Goal: Transaction & Acquisition: Purchase product/service

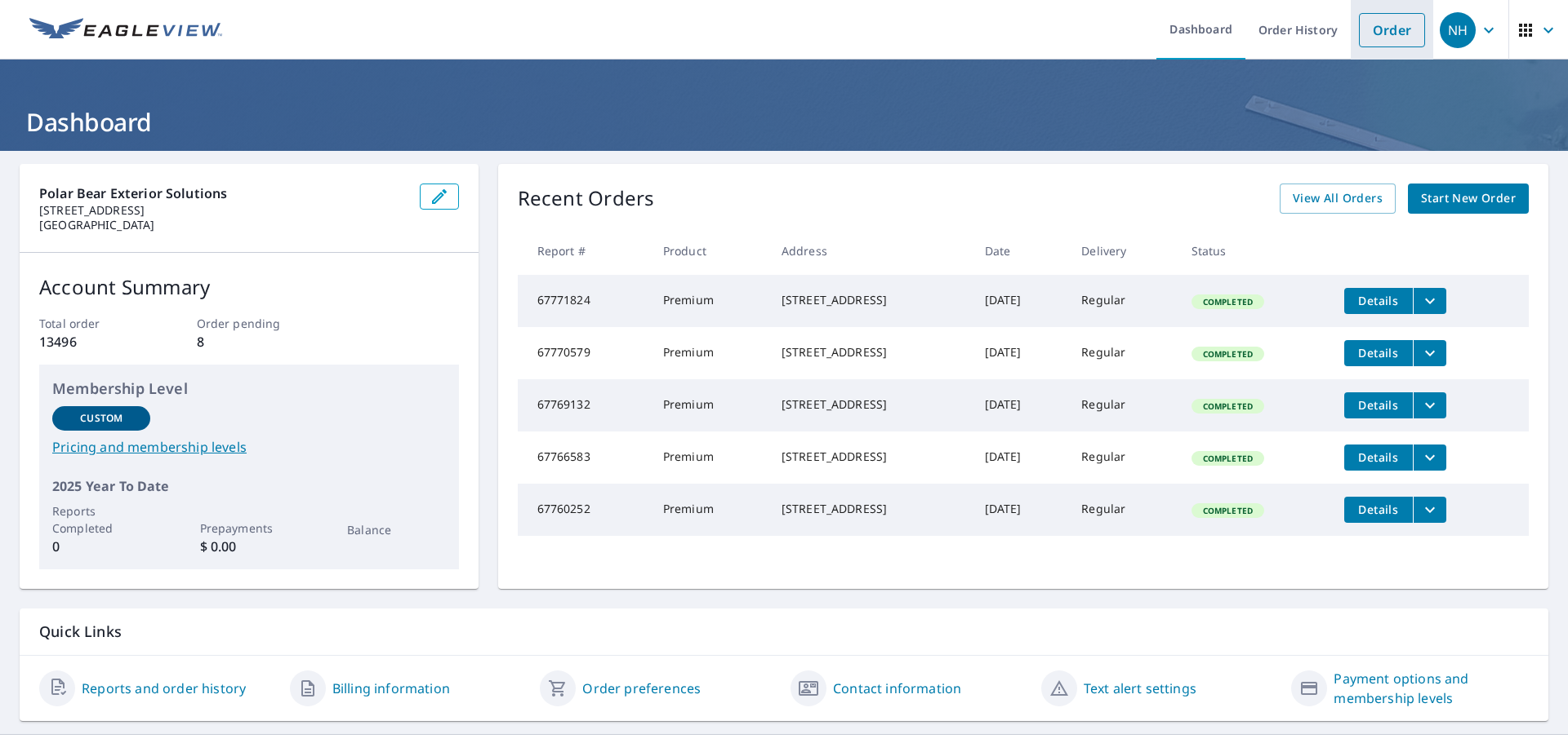
click at [1413, 34] on link "Order" at bounding box center [1391, 30] width 66 height 34
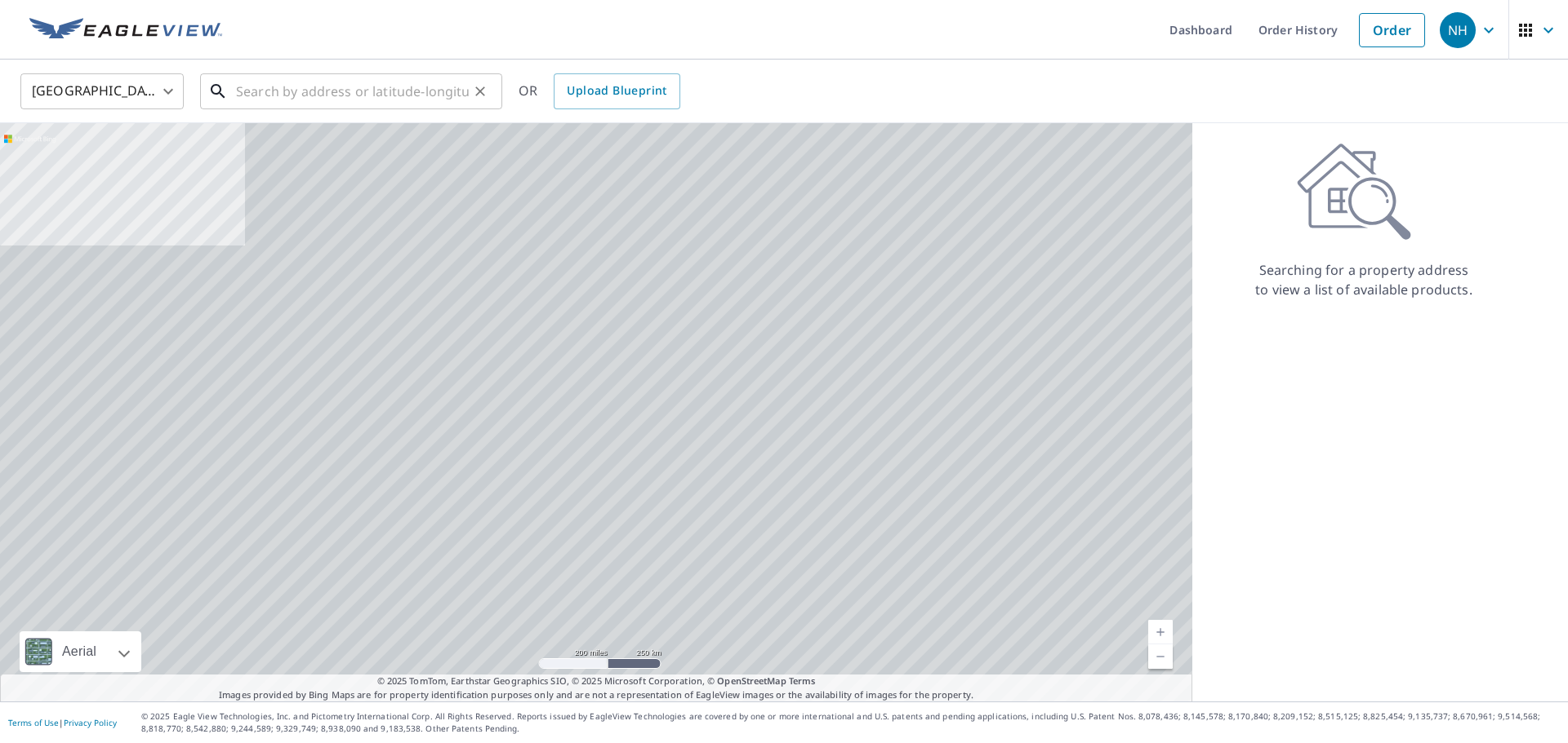
click at [437, 93] on input "text" at bounding box center [352, 91] width 233 height 46
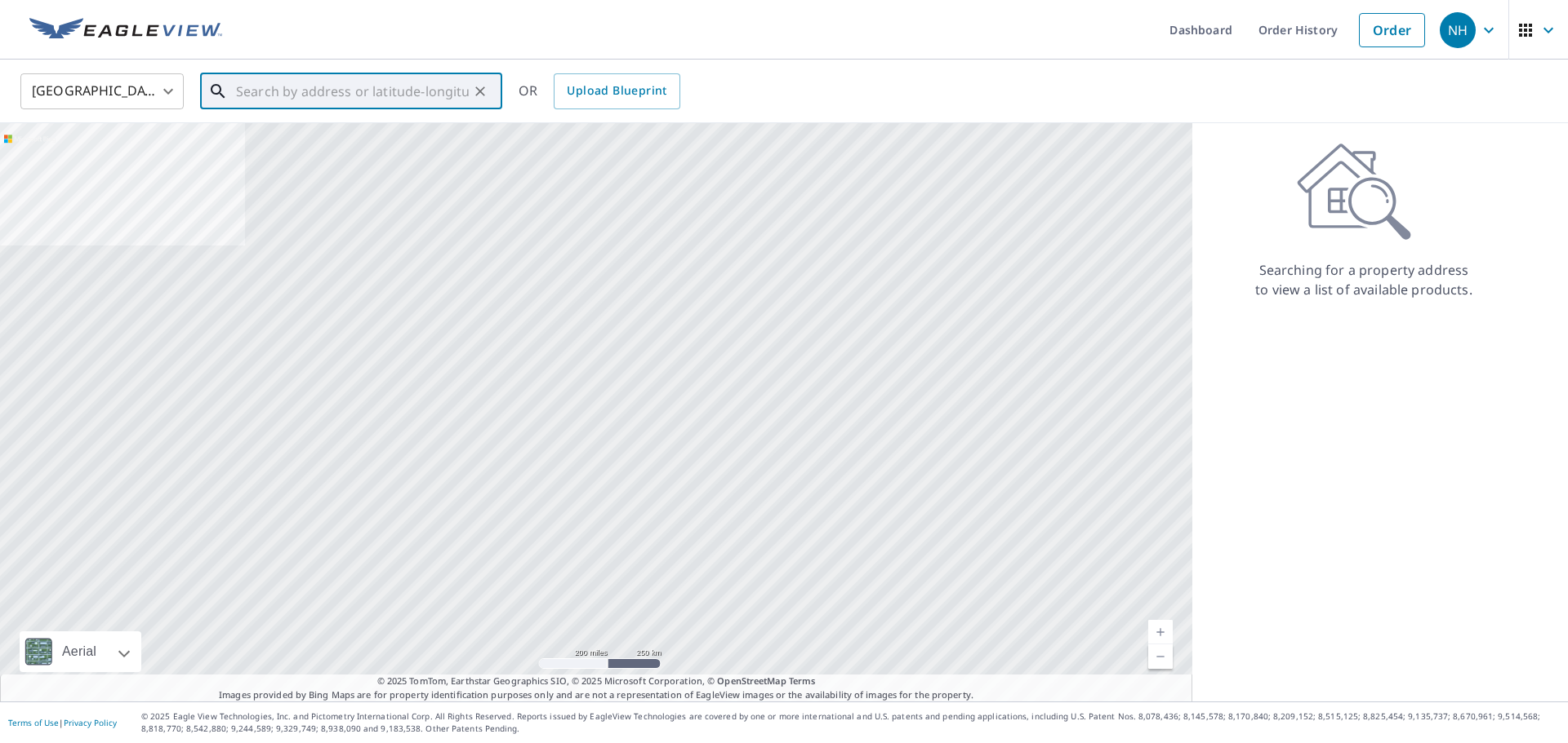
paste input "[STREET_ADDRESS]"
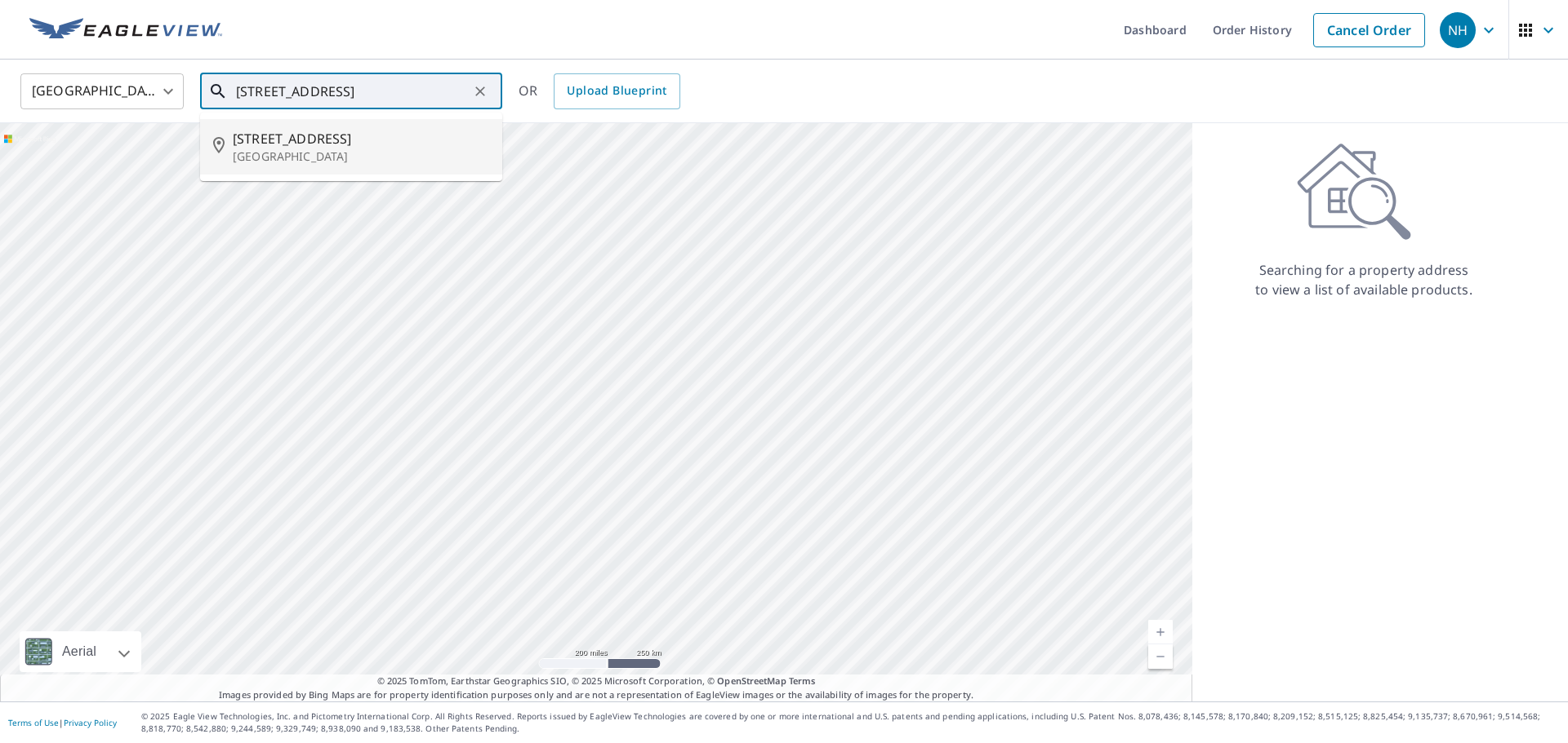
click at [439, 135] on span "[STREET_ADDRESS]" at bounding box center [361, 138] width 256 height 20
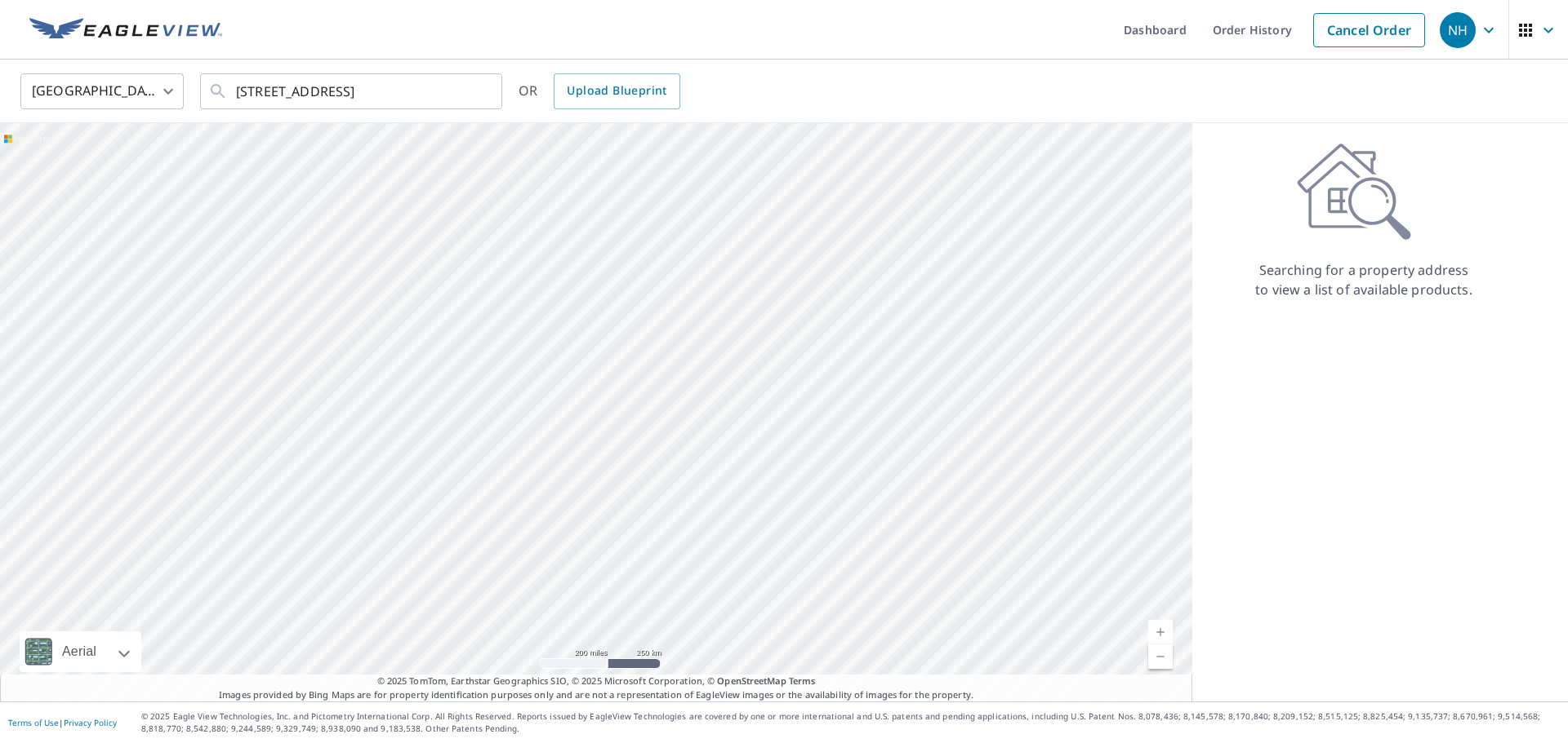
type input "[STREET_ADDRESS]"
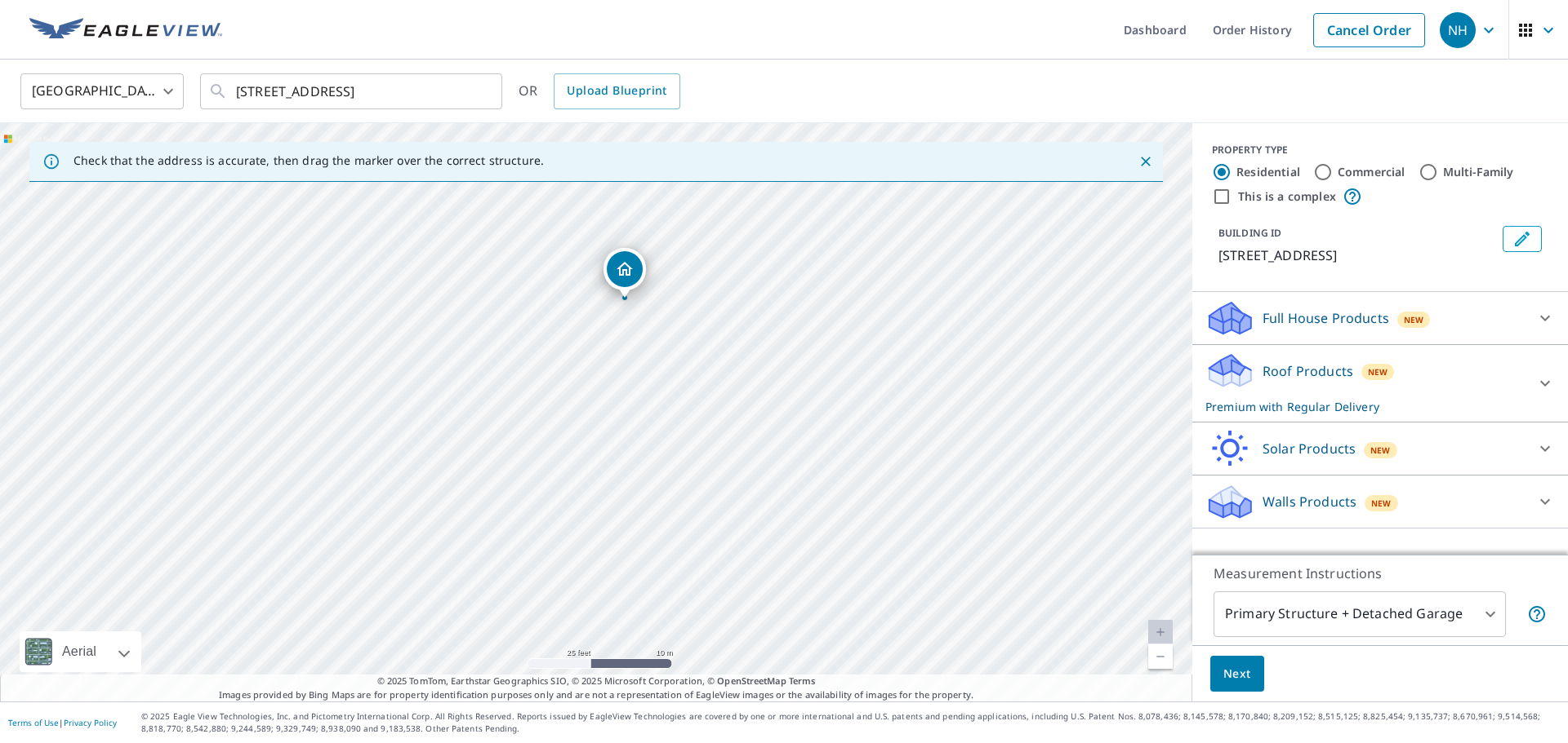
click at [1223, 675] on span "Next" at bounding box center [1237, 674] width 28 height 20
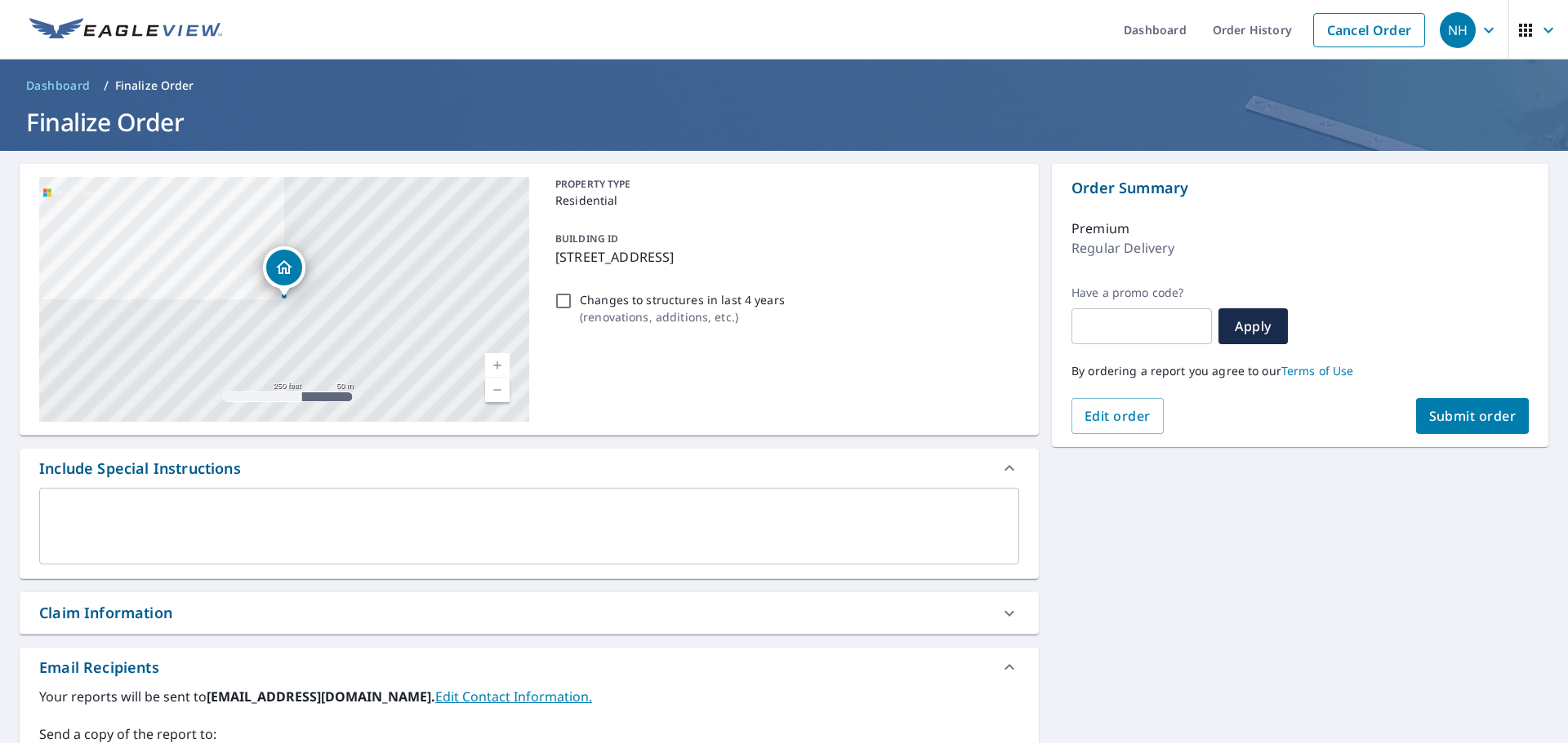
click at [1482, 433] on button "Submit order" at bounding box center [1473, 416] width 114 height 36
checkbox input "true"
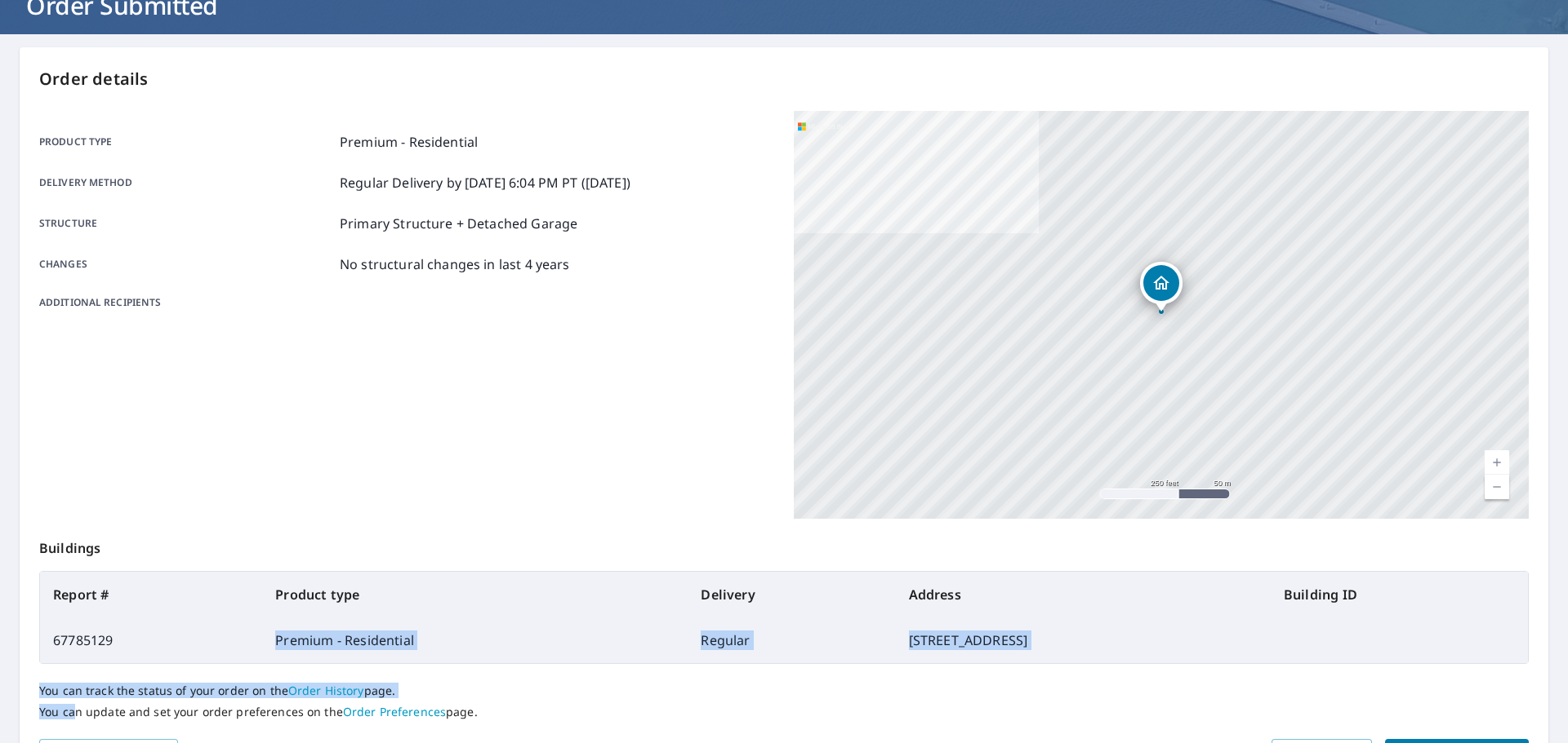
scroll to position [140, 0]
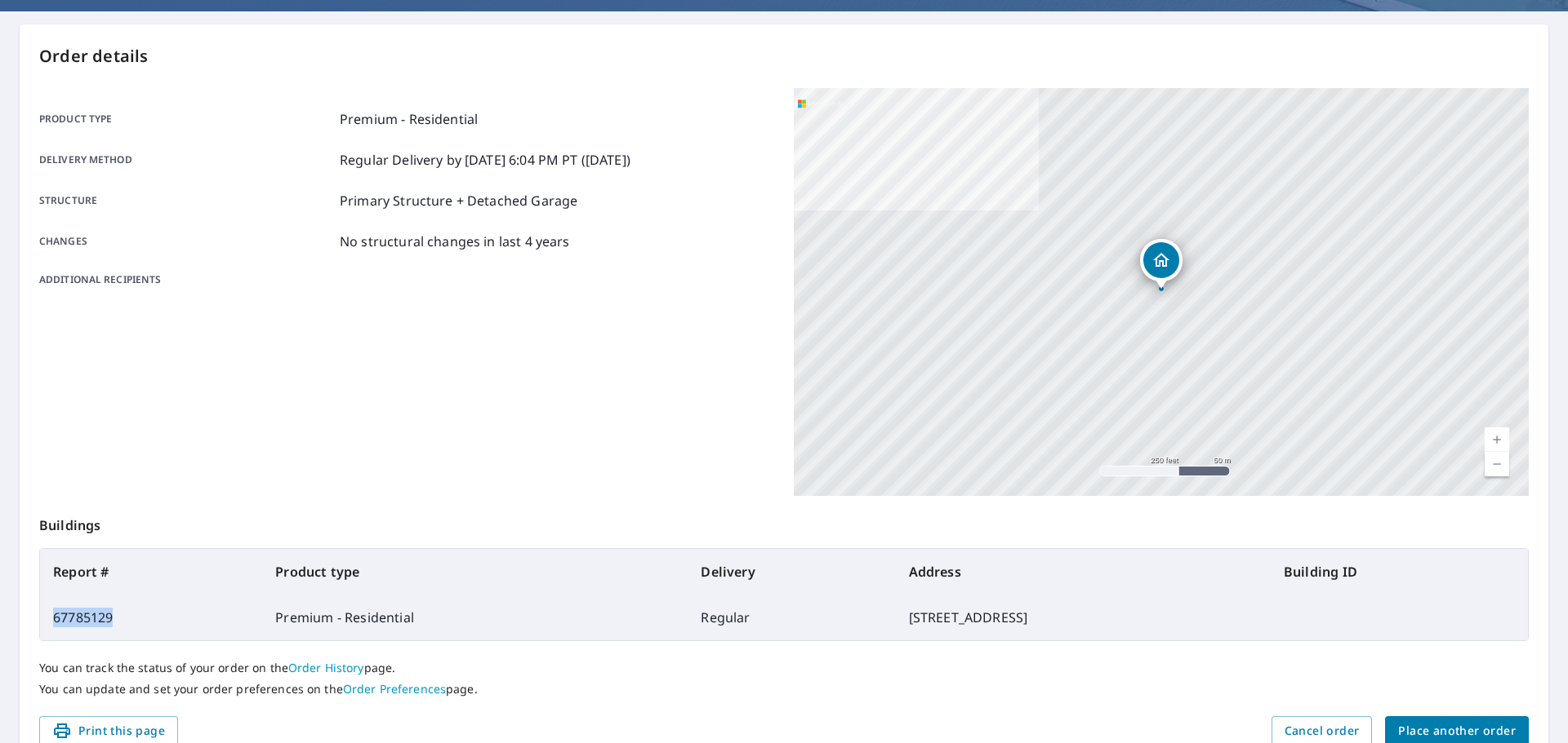
drag, startPoint x: 117, startPoint y: 733, endPoint x: 48, endPoint y: 624, distance: 129.0
click at [48, 624] on td "67785129" at bounding box center [151, 617] width 222 height 46
copy td "67785129"
